Goal: Task Accomplishment & Management: Manage account settings

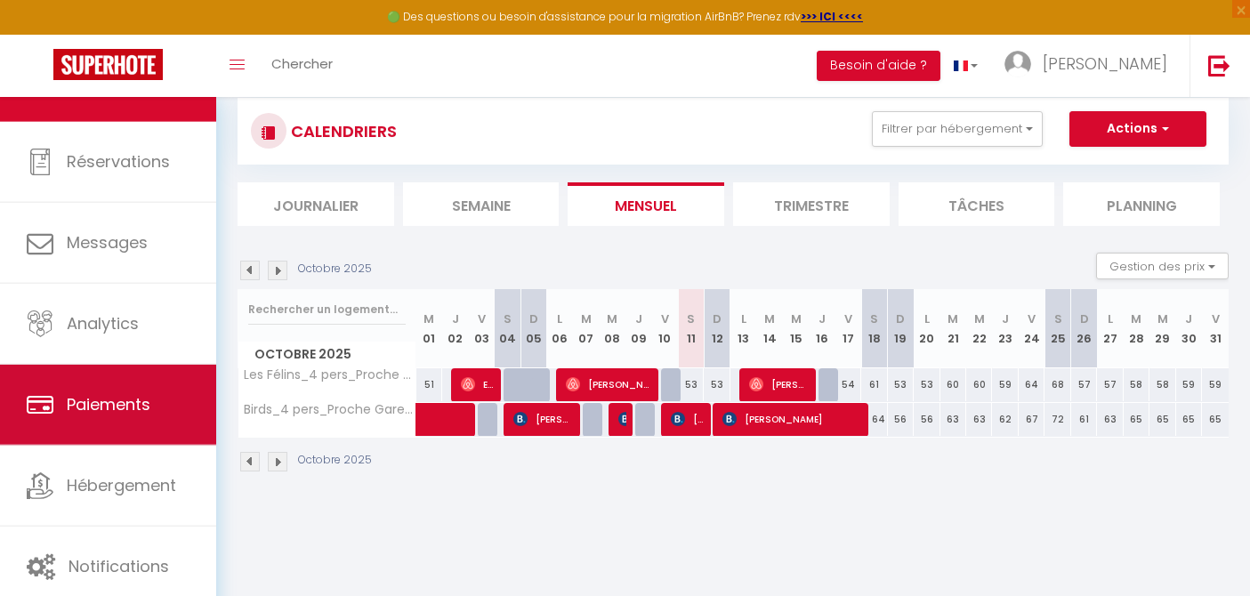
scroll to position [97, 0]
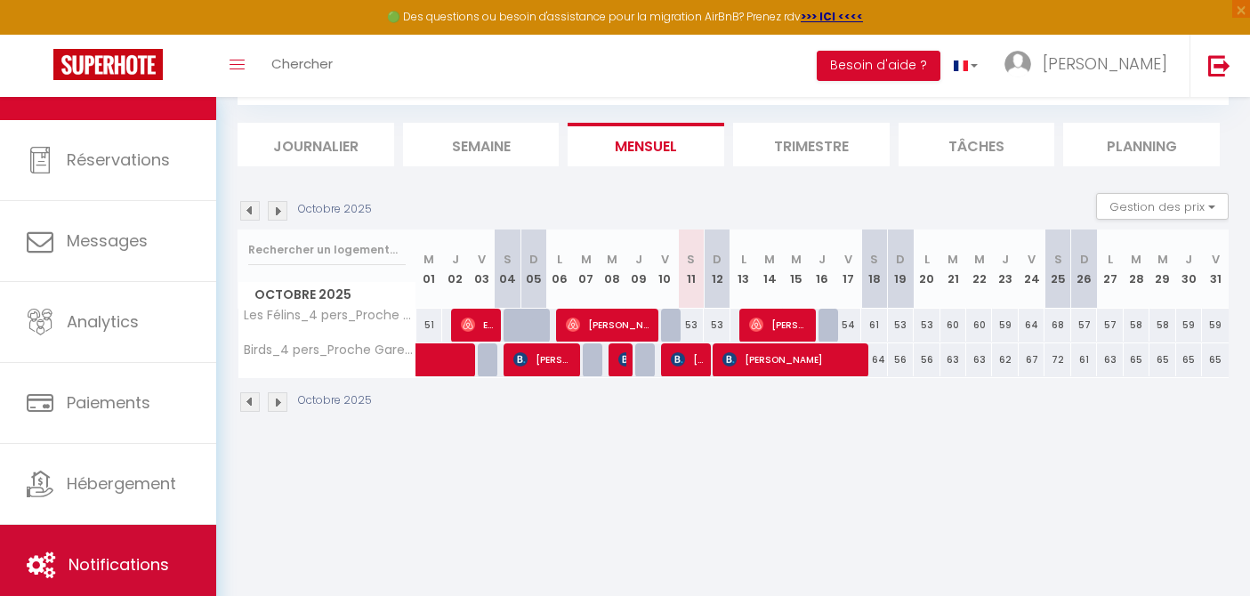
click at [58, 557] on link "Notifications" at bounding box center [108, 565] width 216 height 80
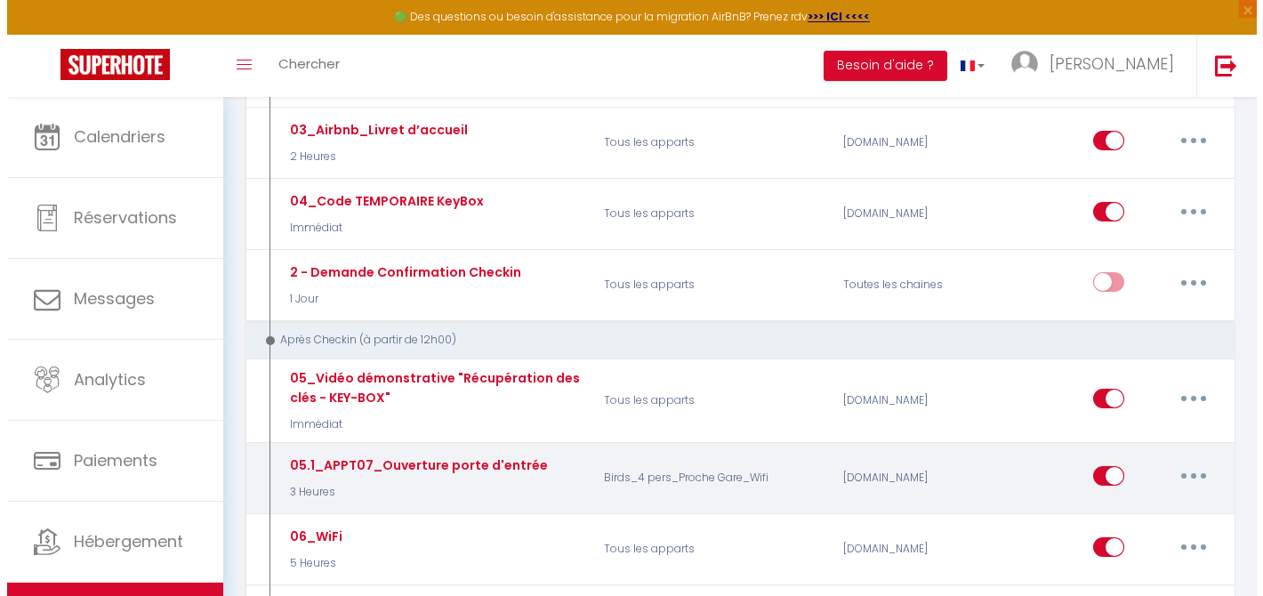
scroll to position [417, 0]
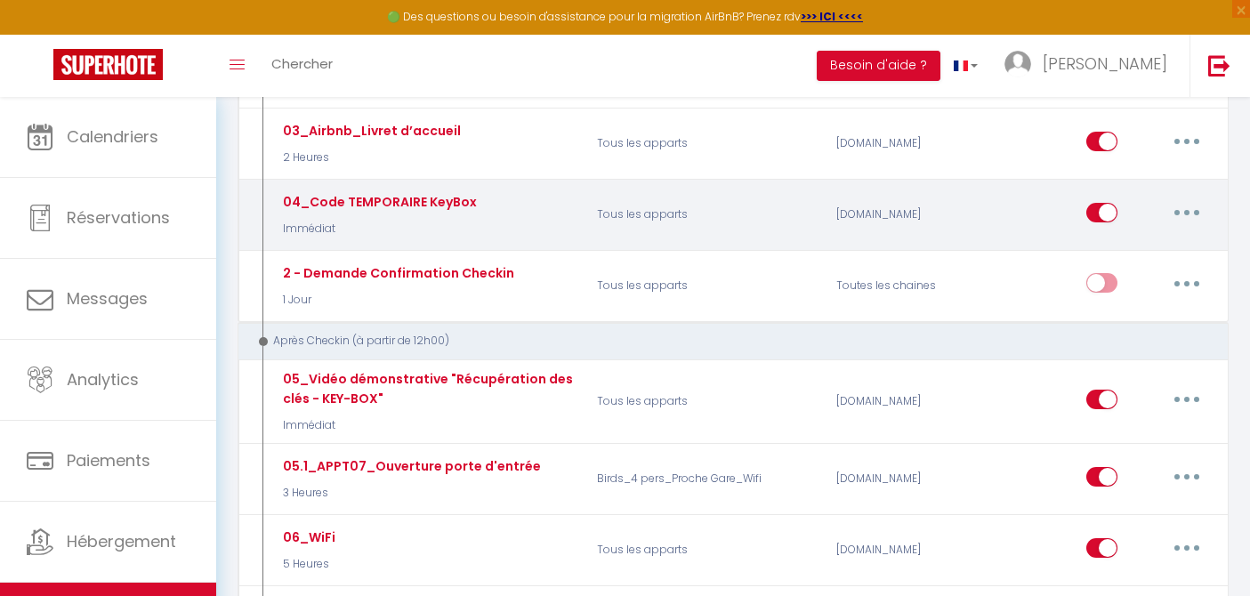
click at [428, 230] on p "Immédiat" at bounding box center [377, 229] width 198 height 17
click at [1182, 220] on button "button" at bounding box center [1187, 212] width 50 height 28
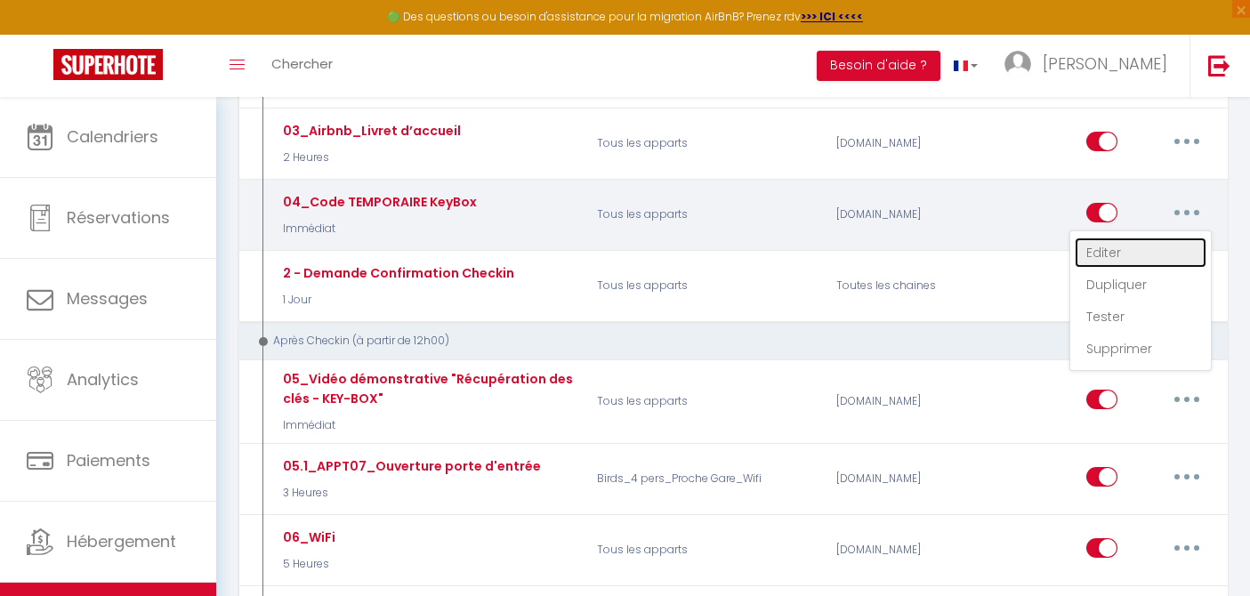
click at [1157, 241] on link "Editer" at bounding box center [1141, 253] width 132 height 30
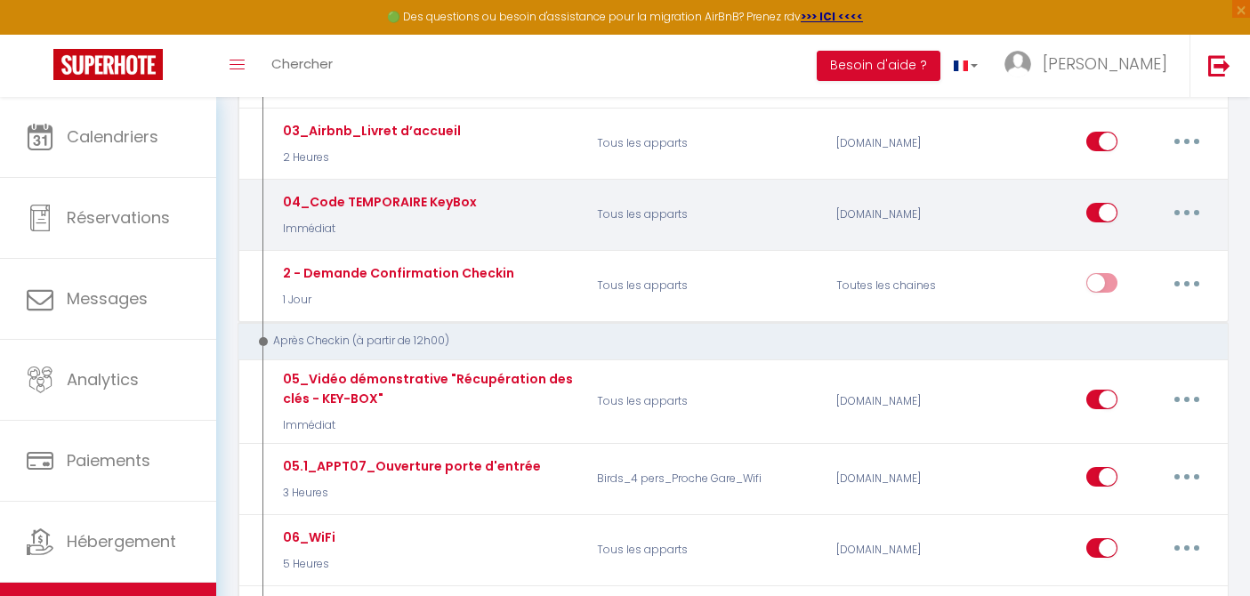
type input "04_Code TEMPORAIRE KeyBox"
select select "Immédiat"
select select
checkbox input "true"
checkbox input "false"
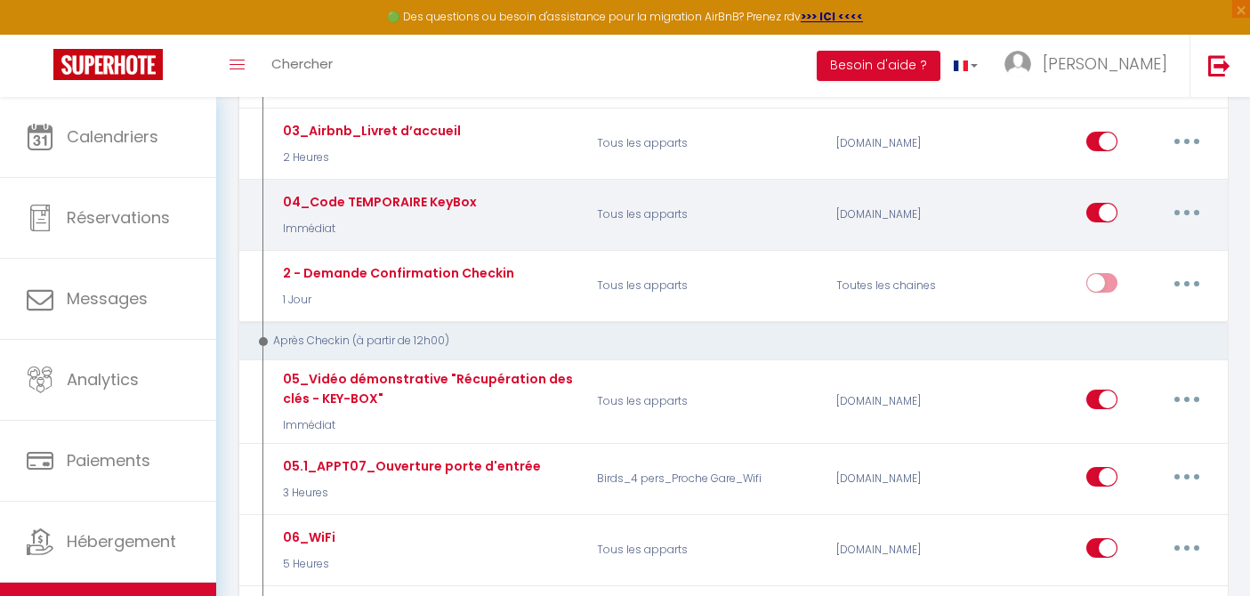
checkbox input "false"
radio input "true"
type input "Code de la boîte à clé [RENTAL:NAME]"
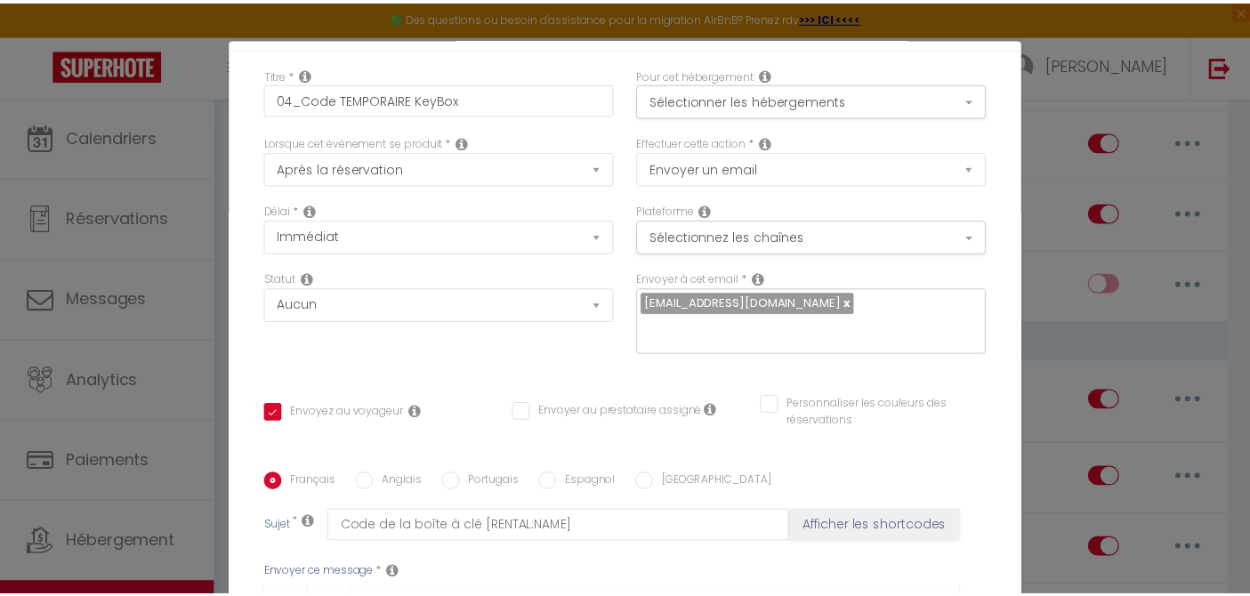
scroll to position [0, 0]
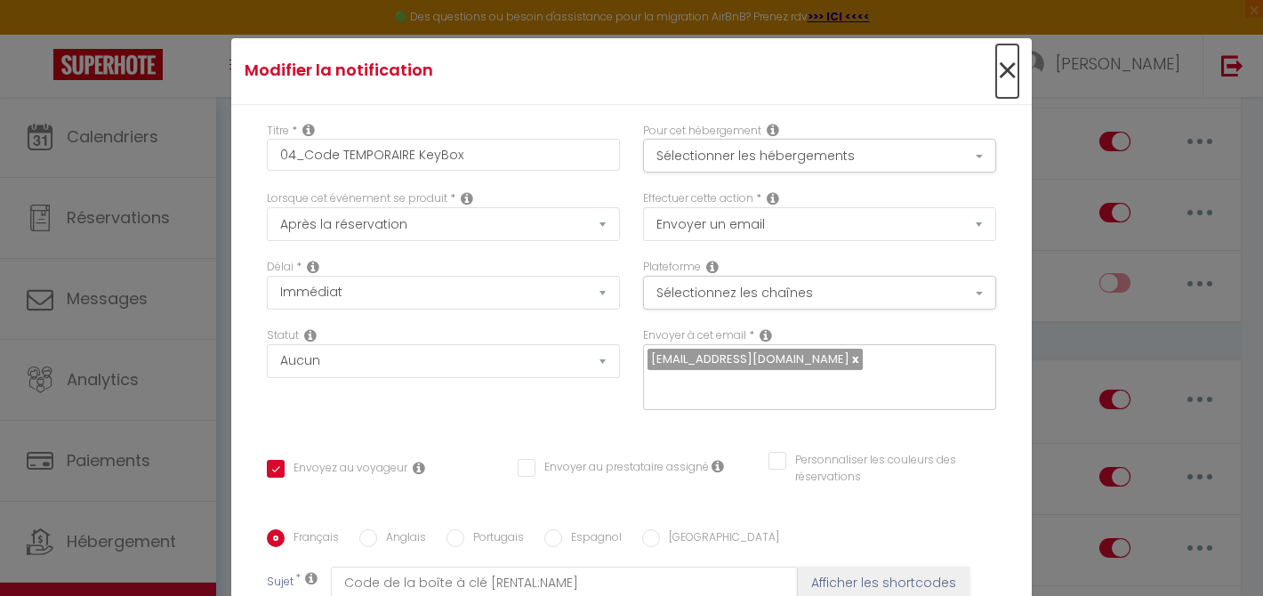
click at [997, 73] on span "×" at bounding box center [1008, 70] width 22 height 53
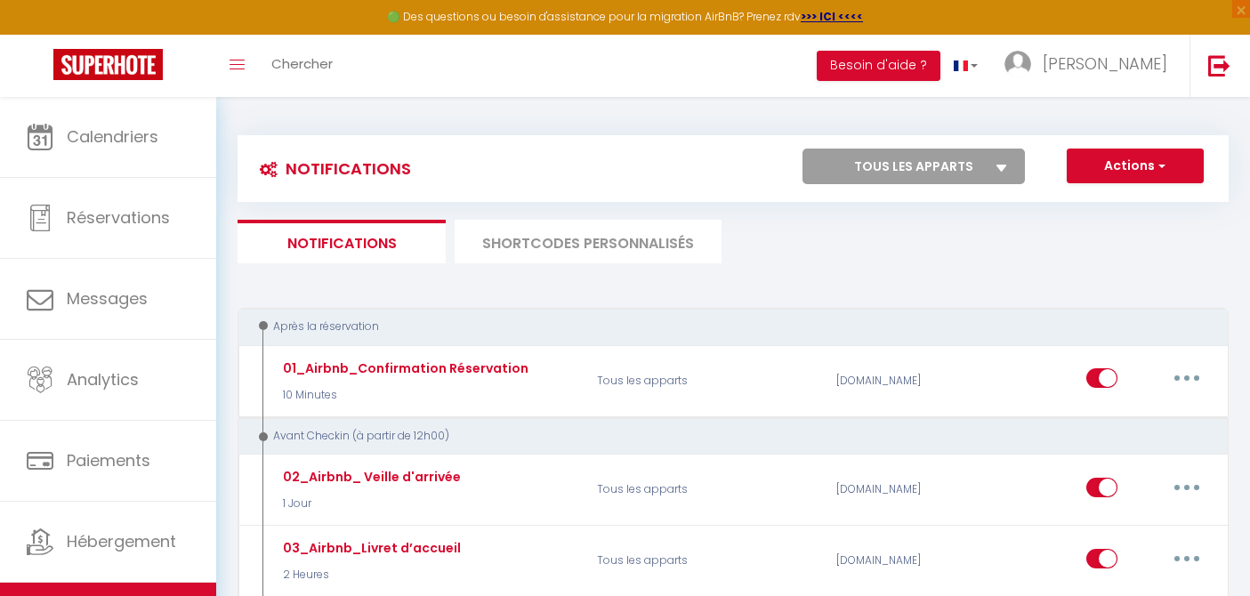
click at [633, 230] on li "SHORTCODES PERSONNALISÉS" at bounding box center [588, 242] width 267 height 44
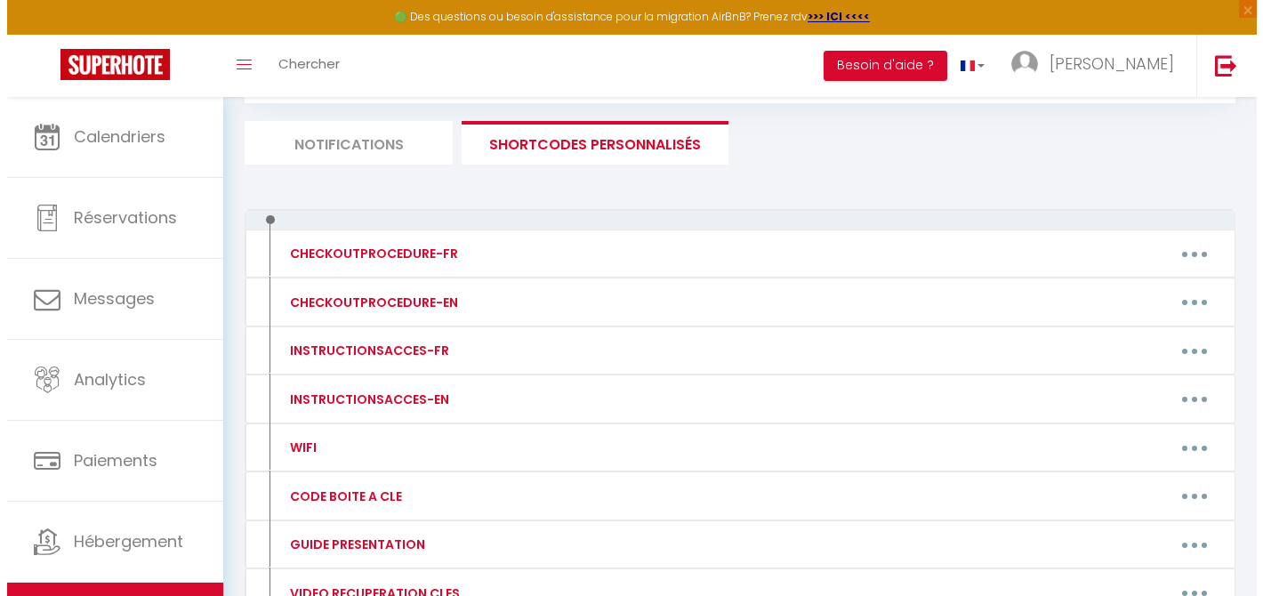
scroll to position [124, 0]
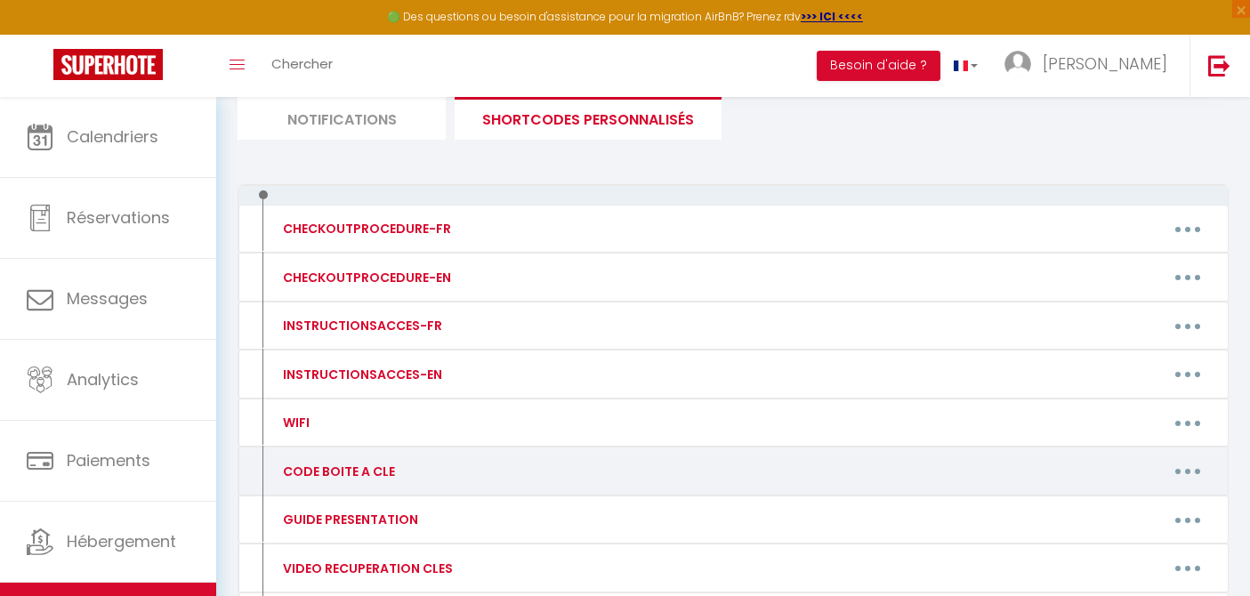
click at [620, 486] on div "CODE BOITE A CLE Editer Supprimer" at bounding box center [733, 471] width 991 height 49
click at [1197, 474] on button "button" at bounding box center [1188, 471] width 50 height 28
click at [1096, 504] on link "Editer" at bounding box center [1142, 511] width 132 height 30
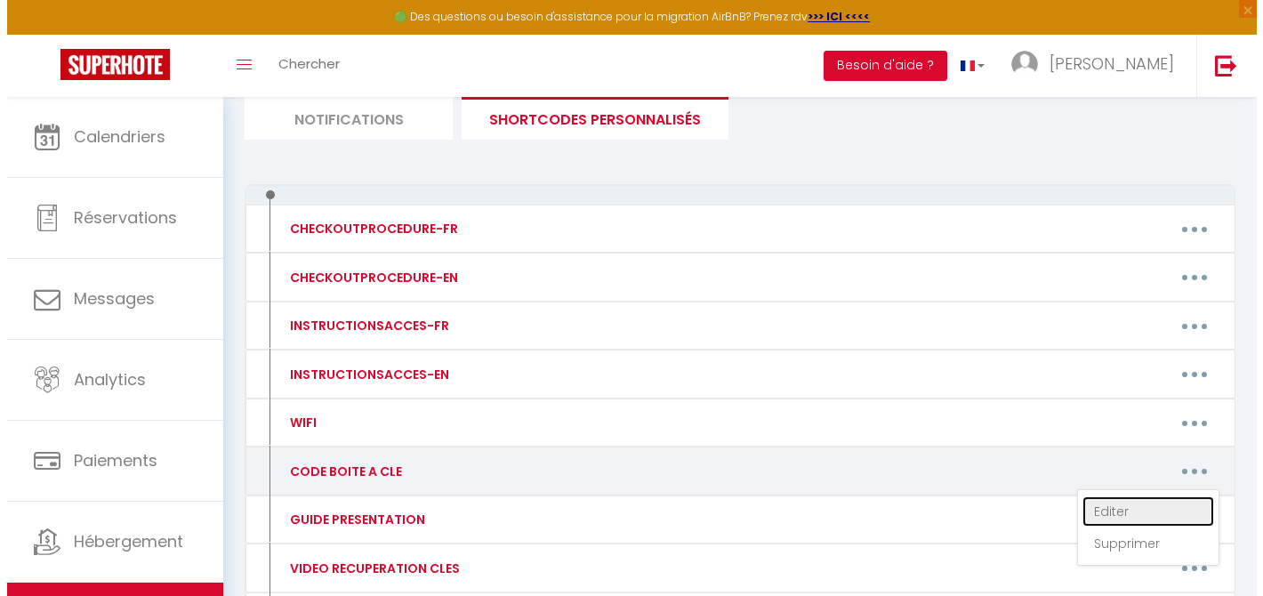
type input "CODE BOITE A CLE"
type textarea "CODE BOITE A CLE"
type textarea "575 975 213🔓"
type textarea "757 210 791🔓"
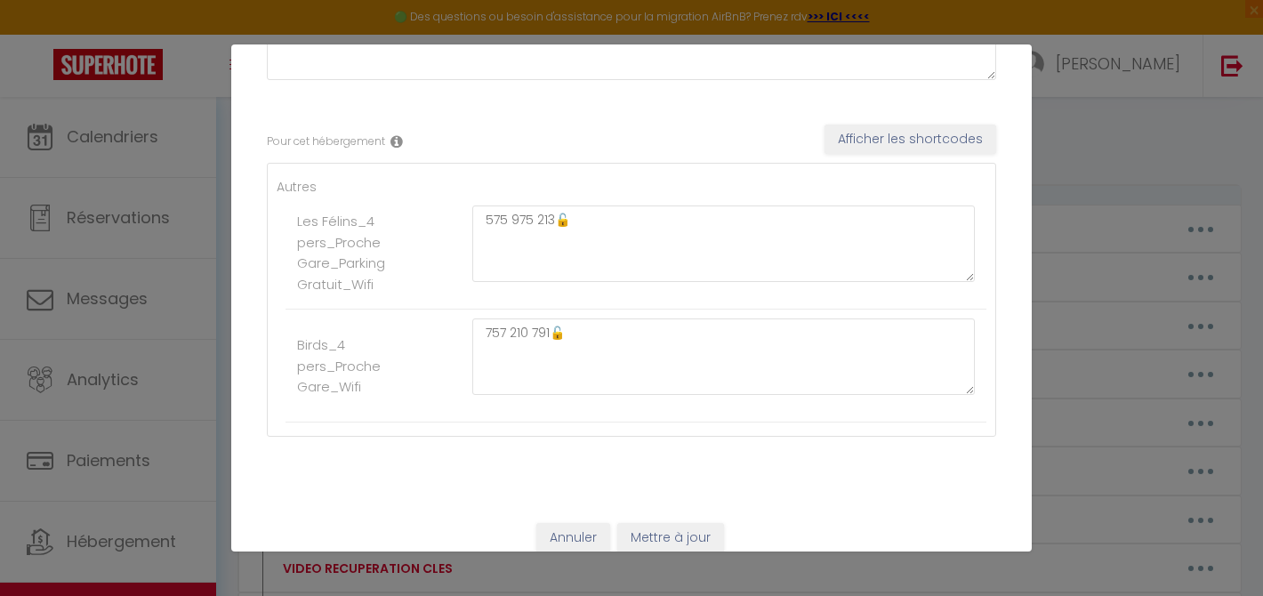
scroll to position [226, 0]
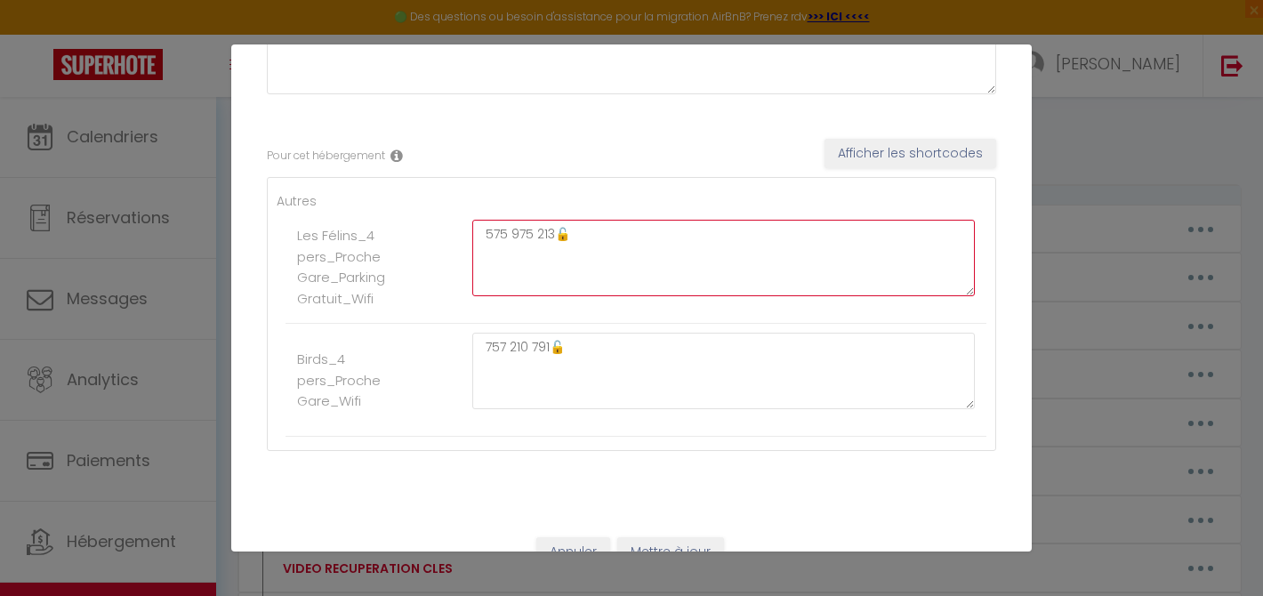
click at [505, 236] on textarea "575 975 213🔓" at bounding box center [723, 258] width 503 height 77
click at [525, 235] on textarea "538 975 213🔓" at bounding box center [723, 258] width 503 height 77
click at [545, 234] on textarea "538 445 213🔓" at bounding box center [723, 258] width 503 height 77
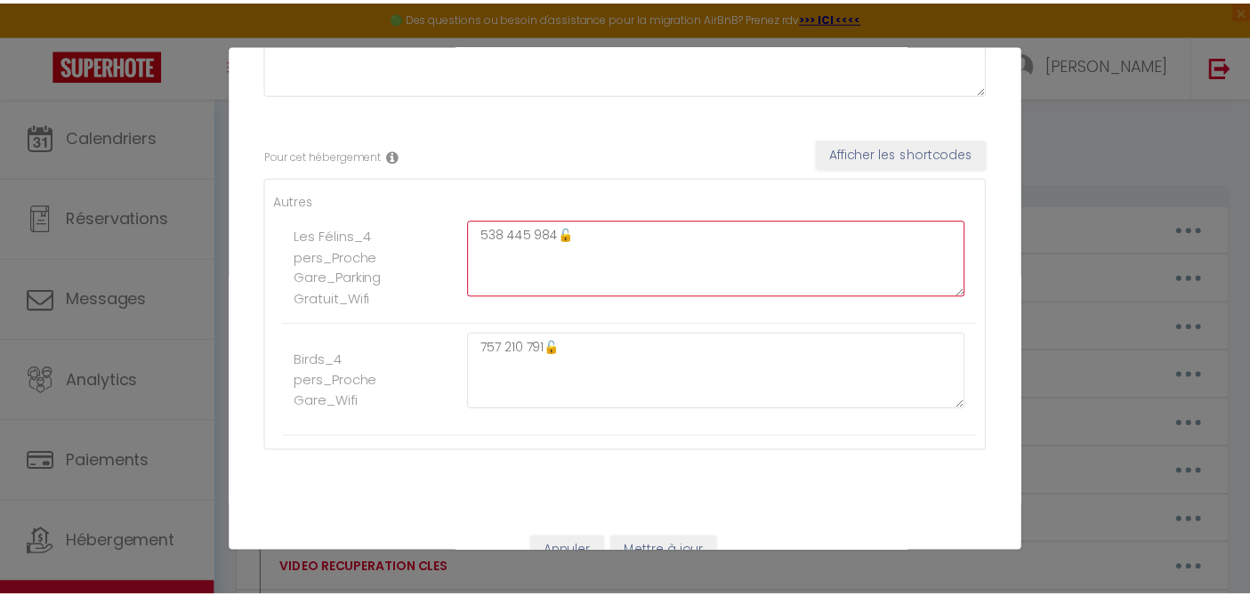
scroll to position [260, 0]
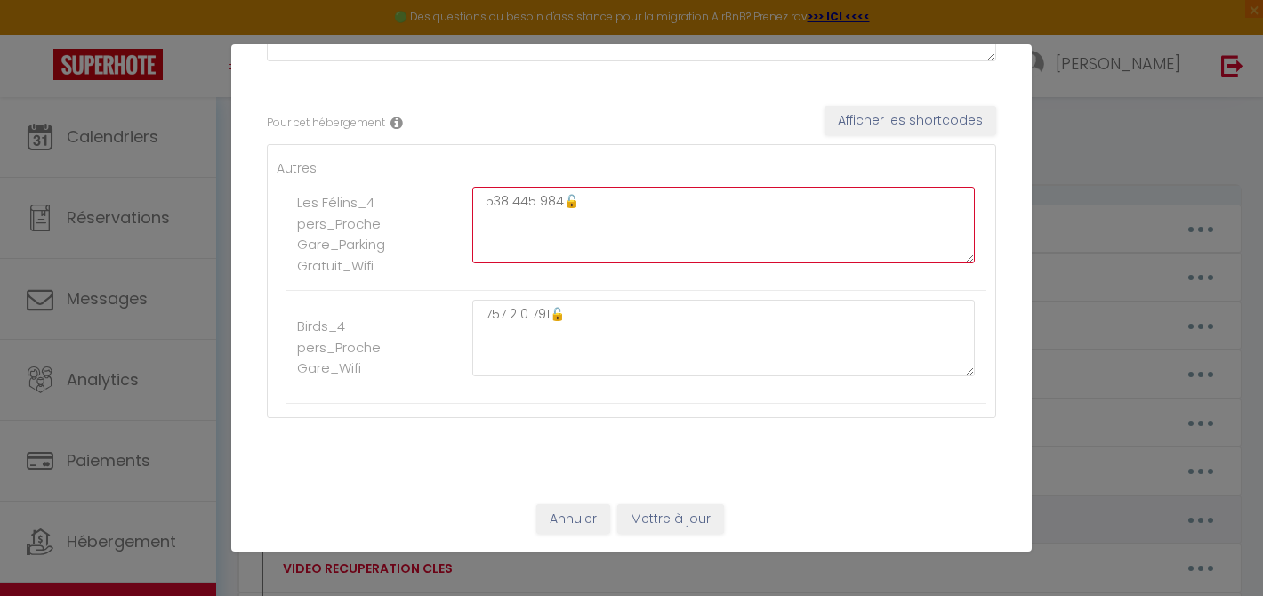
type textarea "538 445 984🔓"
click at [652, 527] on button "Mettre à jour" at bounding box center [670, 519] width 107 height 30
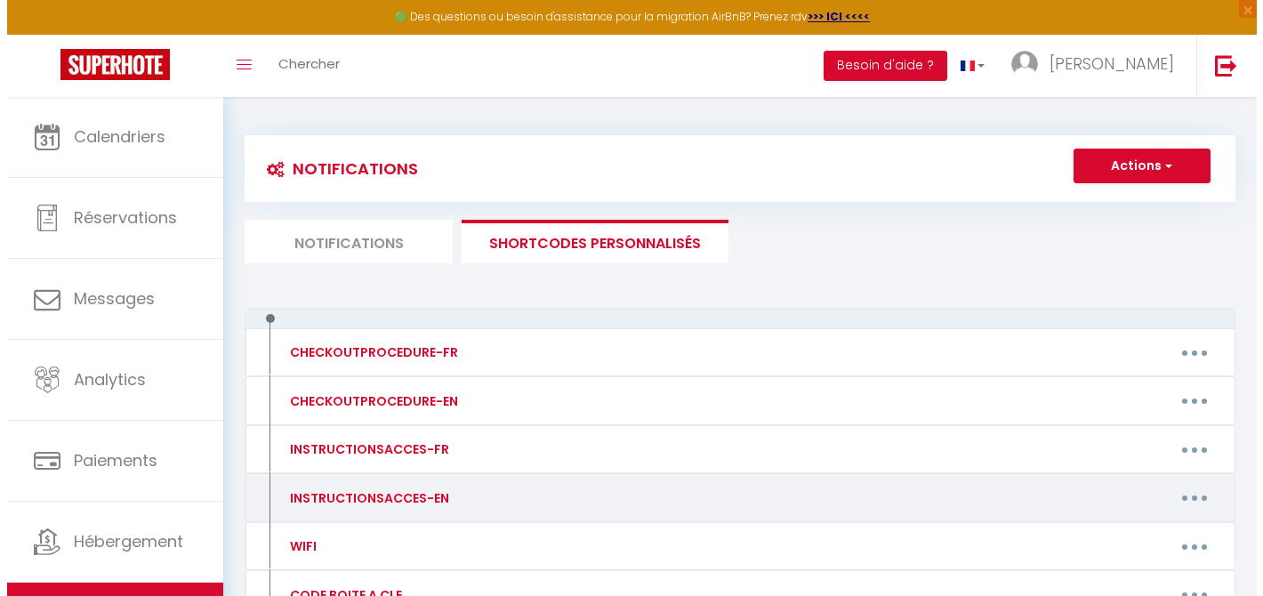
scroll to position [166, 0]
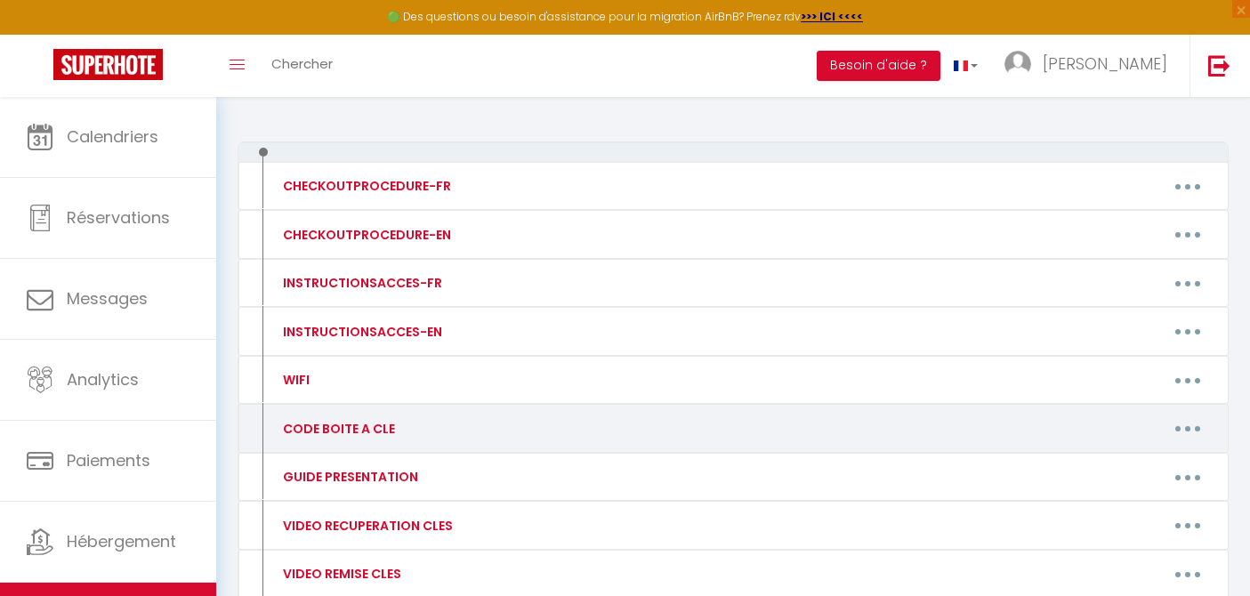
click at [474, 411] on div "CODE BOITE A CLE Editer Supprimer" at bounding box center [733, 428] width 991 height 49
click at [1184, 420] on button "button" at bounding box center [1188, 429] width 50 height 28
click at [1128, 456] on link "Editer" at bounding box center [1142, 469] width 132 height 30
type input "CODE BOITE A CLE"
type textarea "CODE BOITE A CLE"
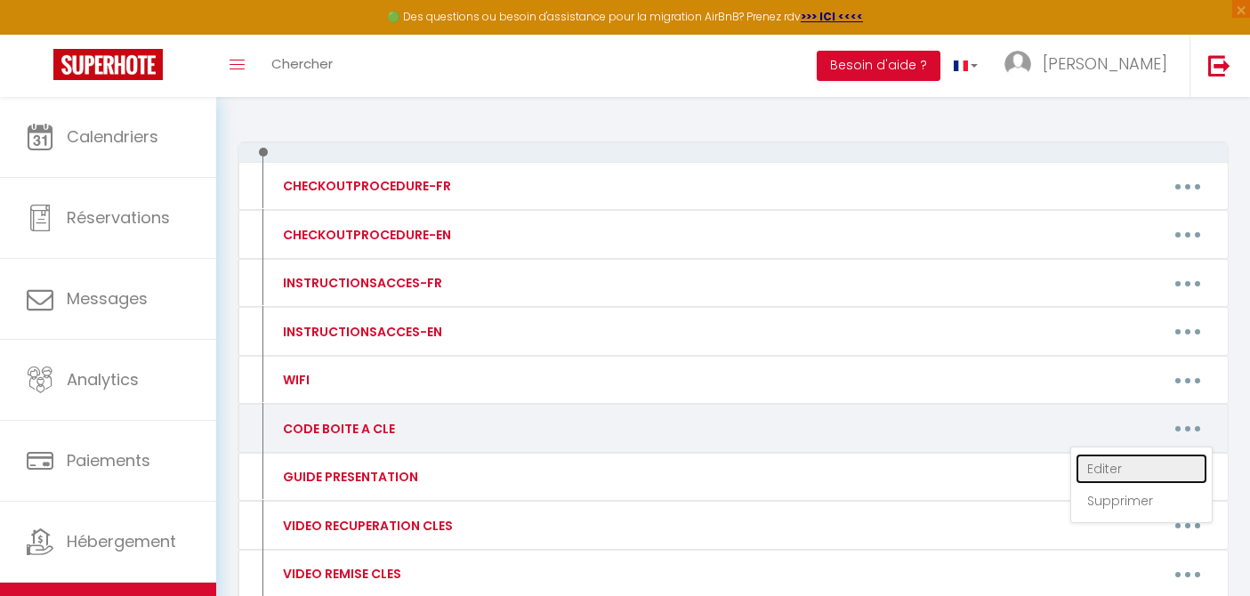
type textarea "538 445 984🔓"
type textarea "757 210 791🔓"
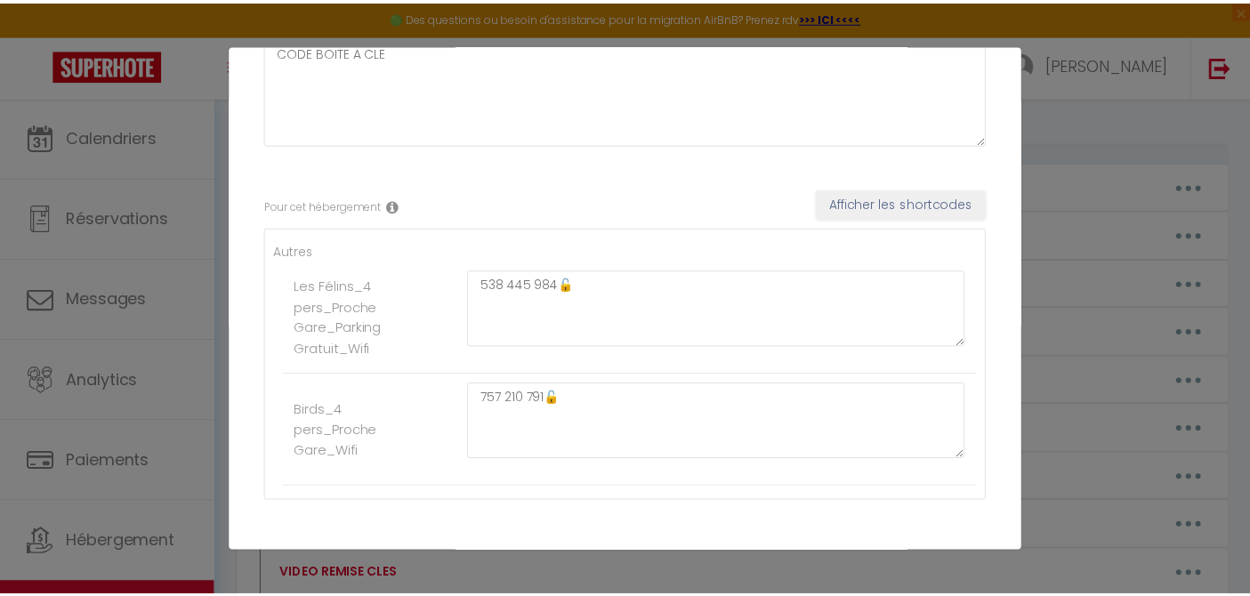
scroll to position [0, 0]
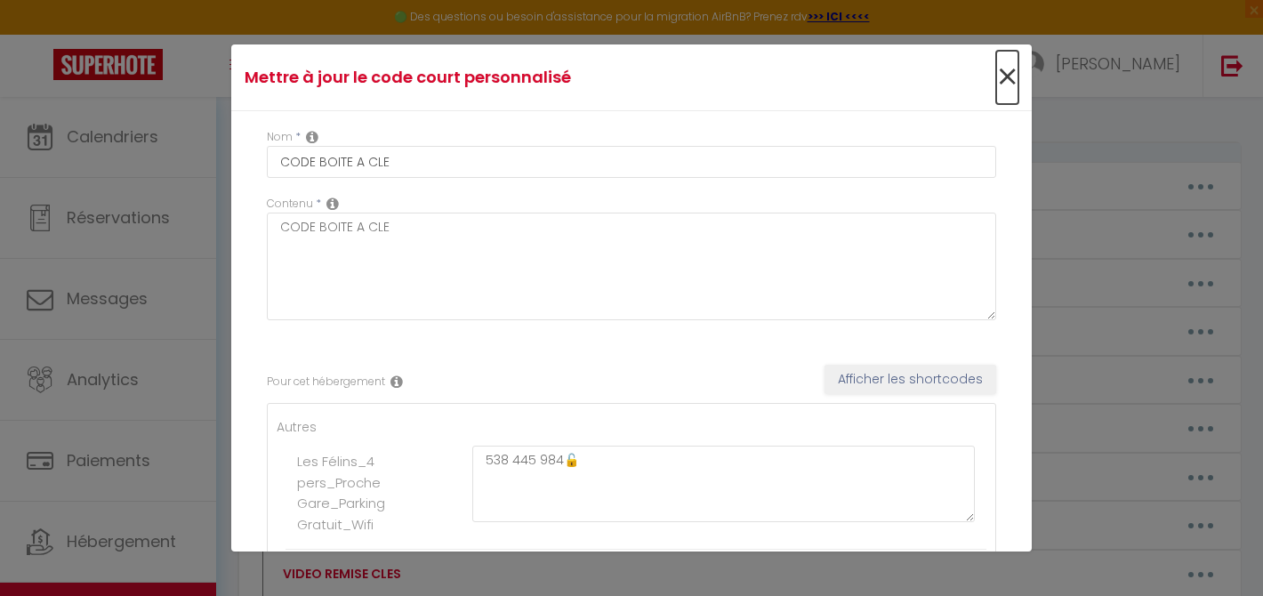
click at [997, 76] on span "×" at bounding box center [1008, 77] width 22 height 53
